Goal: Task Accomplishment & Management: Manage account settings

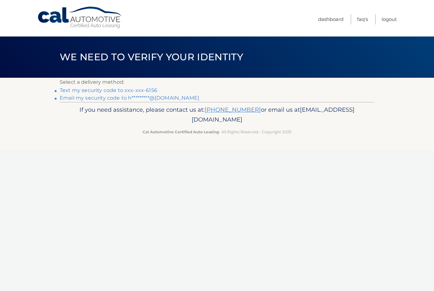
click at [149, 93] on link "Text my security code to xxx-xxx-6156" at bounding box center [109, 90] width 98 height 6
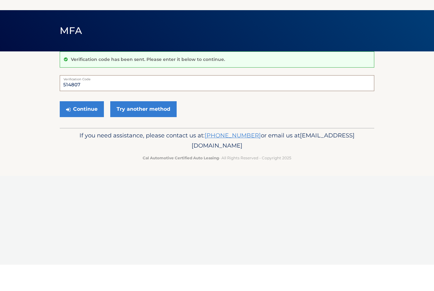
type input "514807"
click at [86, 128] on button "Continue" at bounding box center [82, 136] width 44 height 16
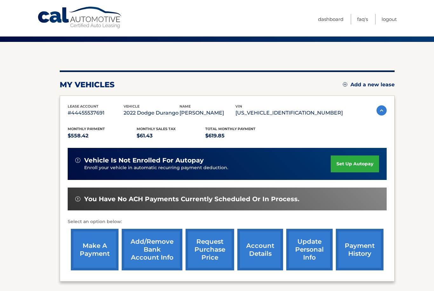
scroll to position [72, 0]
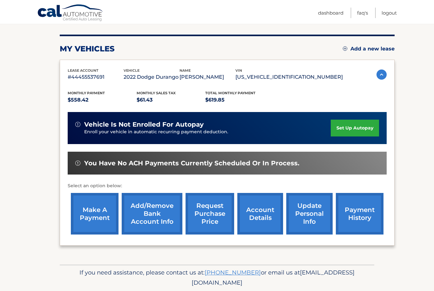
click at [258, 215] on link "account details" at bounding box center [260, 214] width 46 height 42
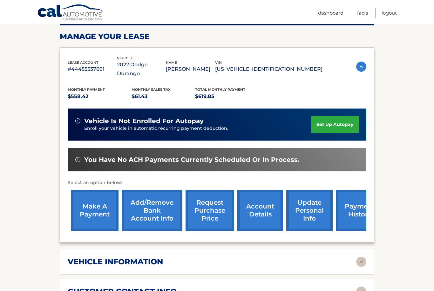
scroll to position [94, 0]
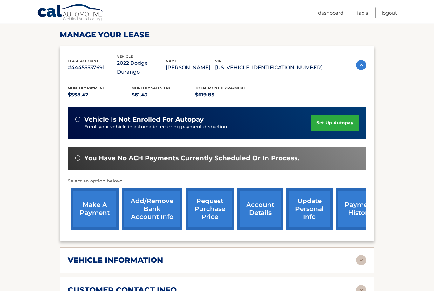
click at [208, 189] on link "request purchase price" at bounding box center [210, 210] width 49 height 42
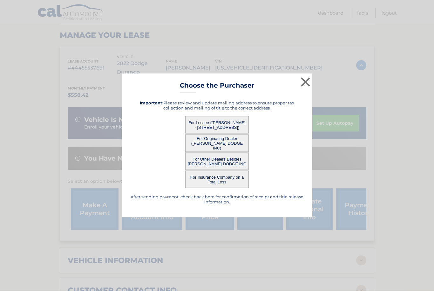
scroll to position [94, 0]
click at [225, 134] on button "For Lessee ([PERSON_NAME] - [STREET_ADDRESS])" at bounding box center [217, 124] width 64 height 17
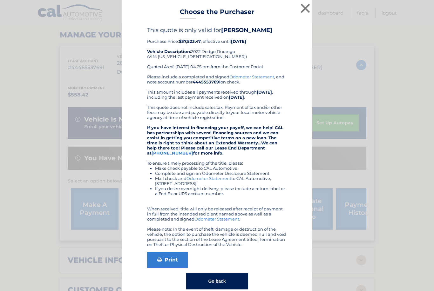
click at [310, 12] on button "×" at bounding box center [305, 8] width 13 height 13
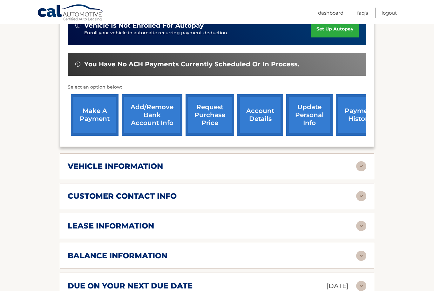
scroll to position [186, 0]
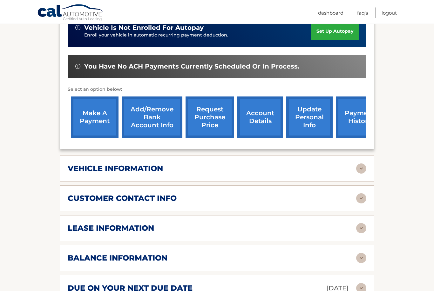
click at [414, 175] on section "Account Details | #44455537691 Back to Dashboard Manage Your Lease lease accoun…" at bounding box center [217, 165] width 434 height 547
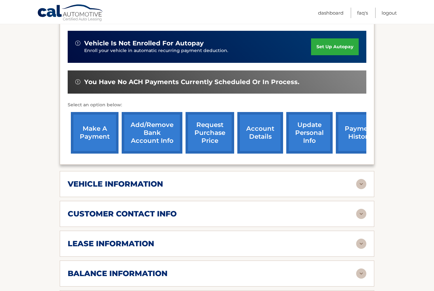
scroll to position [170, 0]
click at [99, 134] on link "make a payment" at bounding box center [95, 134] width 48 height 42
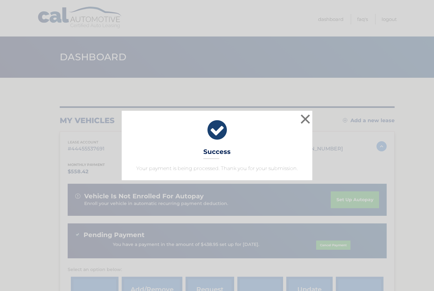
click at [397, 127] on div "× Success Your payment is being processed. Thank you for your submission." at bounding box center [217, 145] width 429 height 69
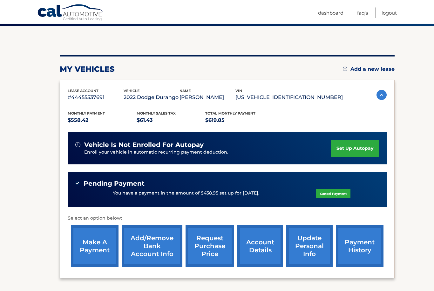
scroll to position [84, 0]
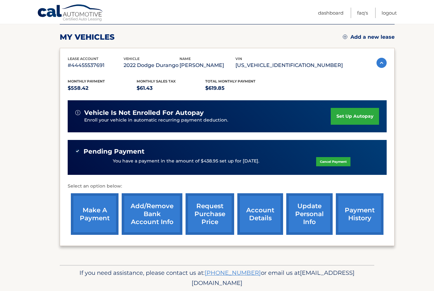
click at [392, 15] on link "Logout" at bounding box center [389, 13] width 15 height 10
